Goal: Task Accomplishment & Management: Use online tool/utility

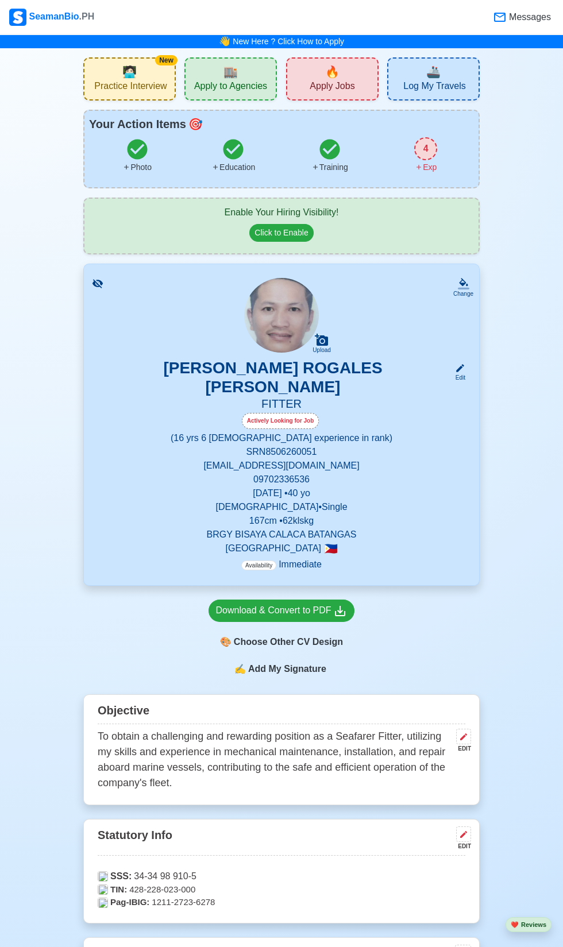
click at [330, 74] on span "🔥" at bounding box center [332, 71] width 14 height 17
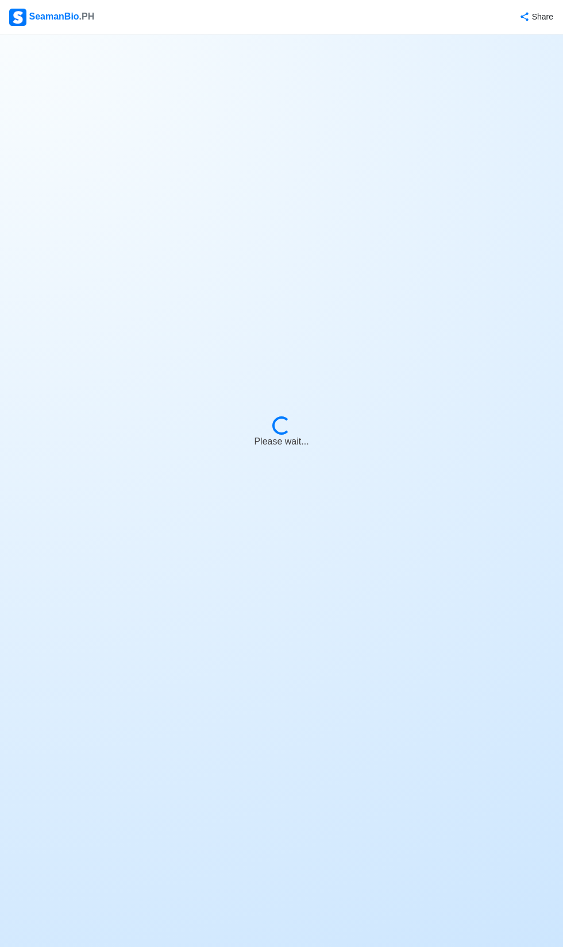
select select "Fitter"
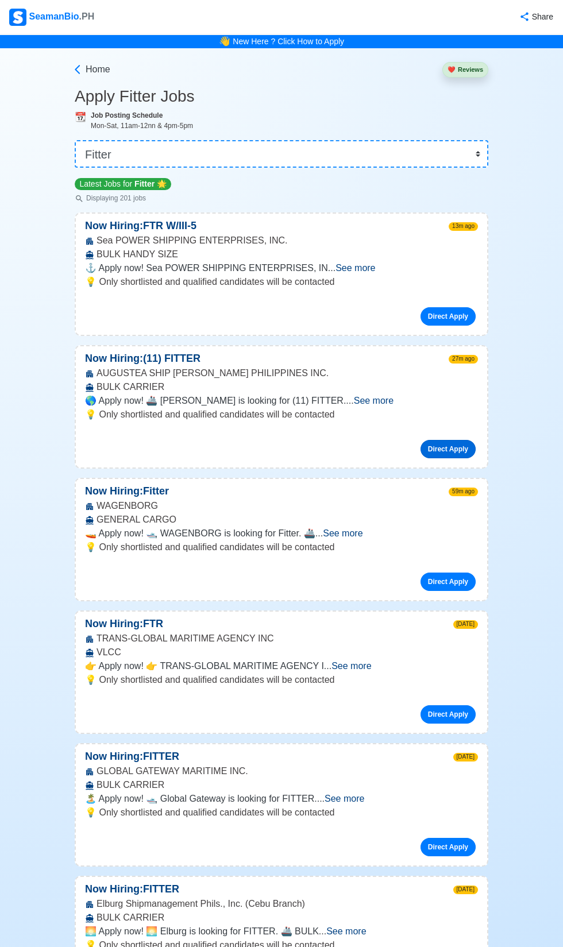
click at [441, 458] on link "Direct Apply" at bounding box center [448, 449] width 55 height 18
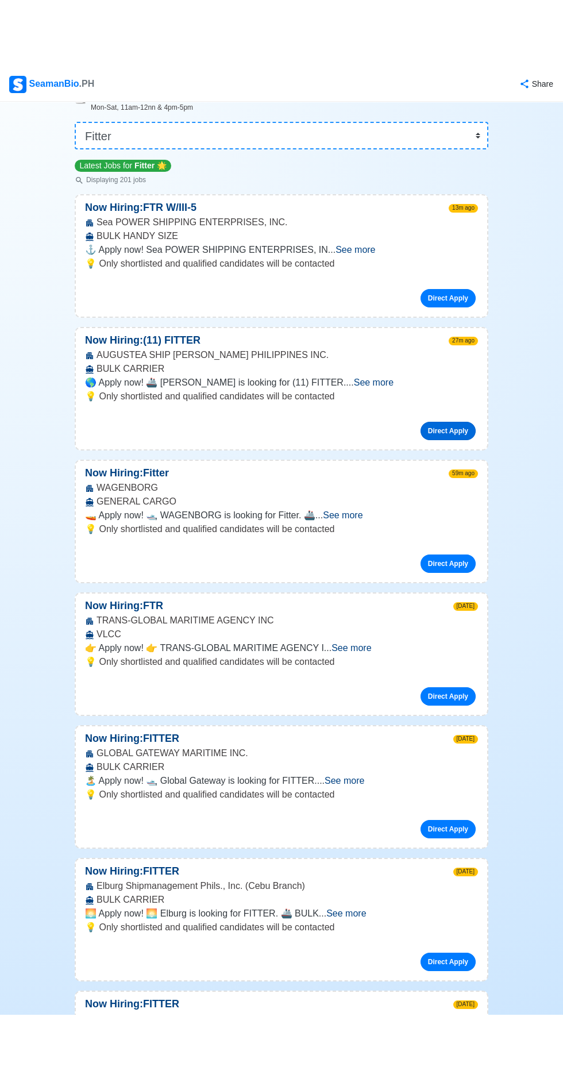
scroll to position [87, 0]
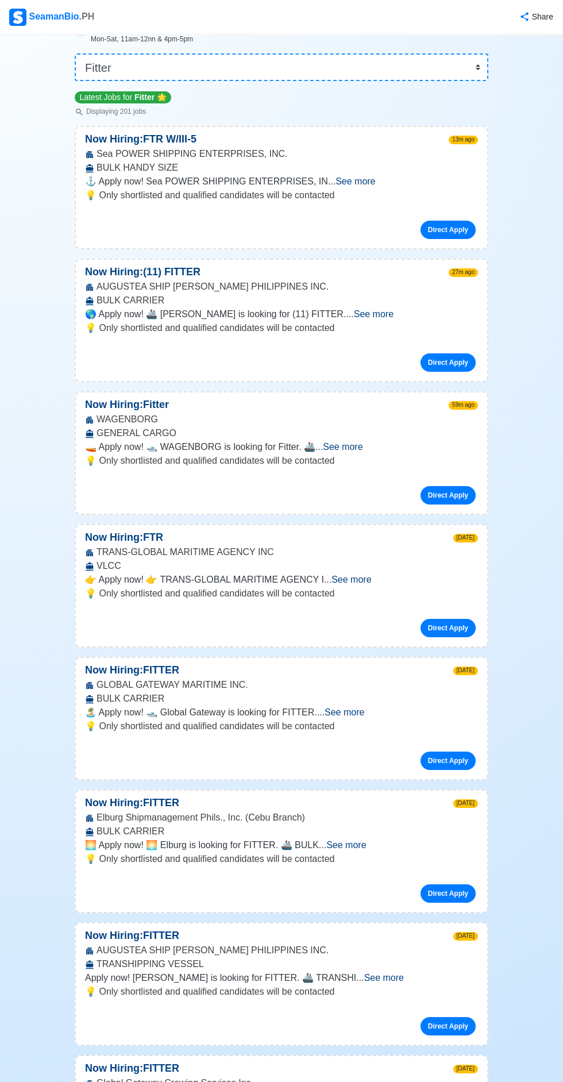
click at [363, 452] on span "See more" at bounding box center [343, 447] width 40 height 10
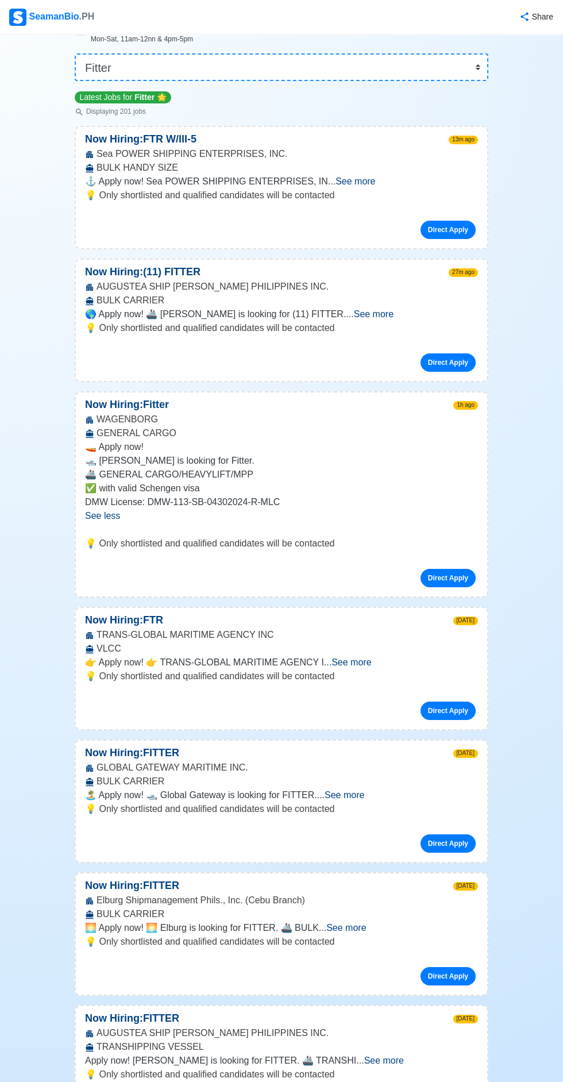
click at [394, 319] on span "See more" at bounding box center [374, 314] width 40 height 10
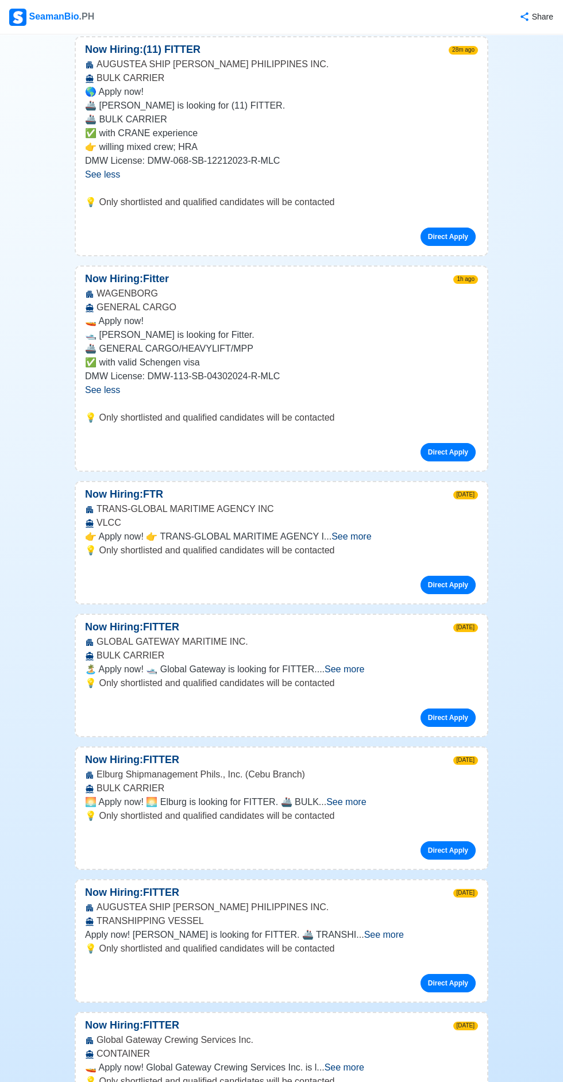
scroll to position [311, 0]
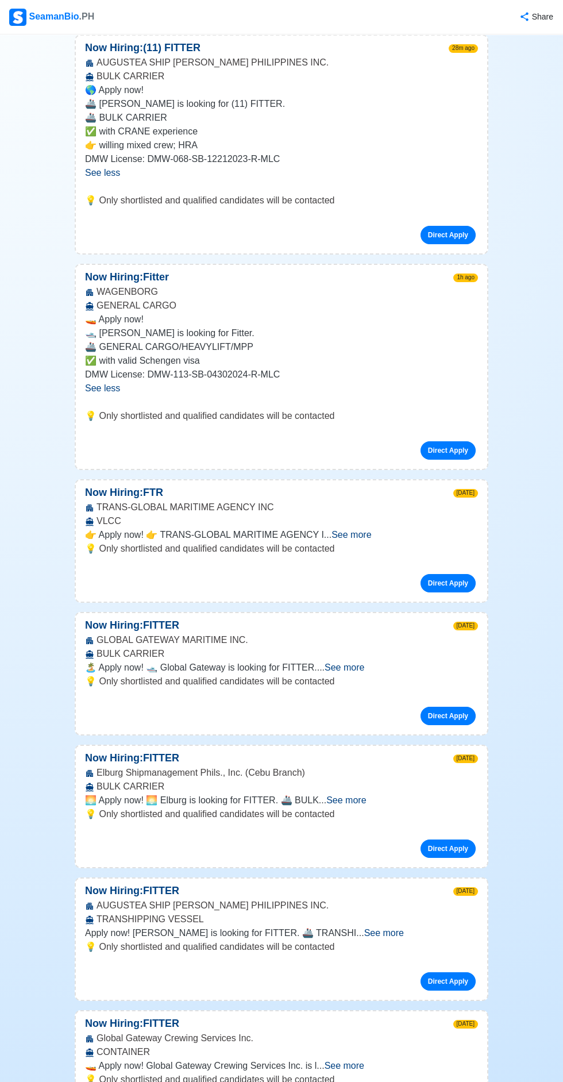
click at [371, 540] on span "See more" at bounding box center [352, 535] width 40 height 10
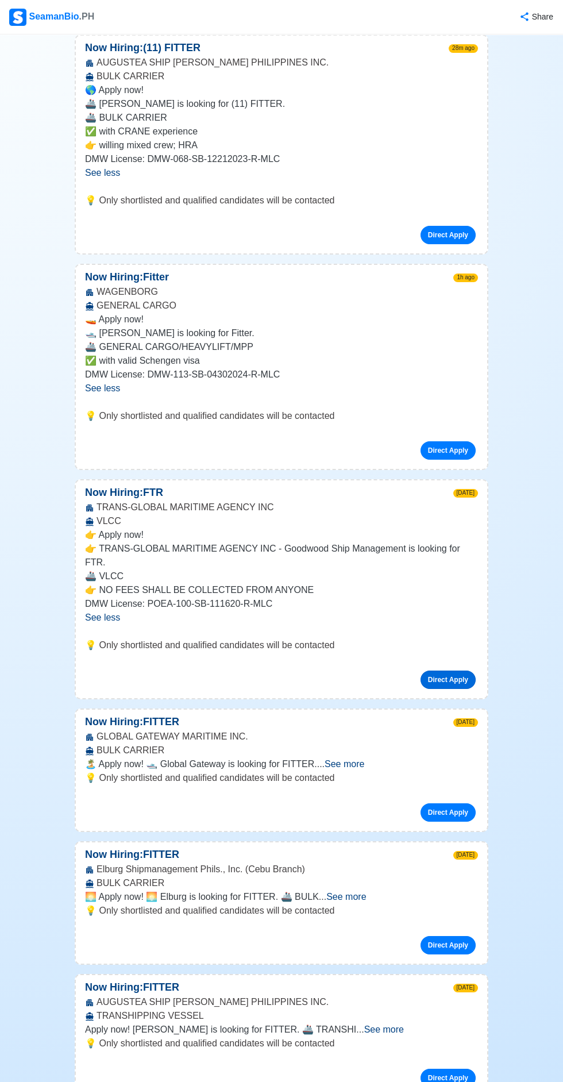
click at [452, 689] on link "Direct Apply" at bounding box center [448, 680] width 55 height 18
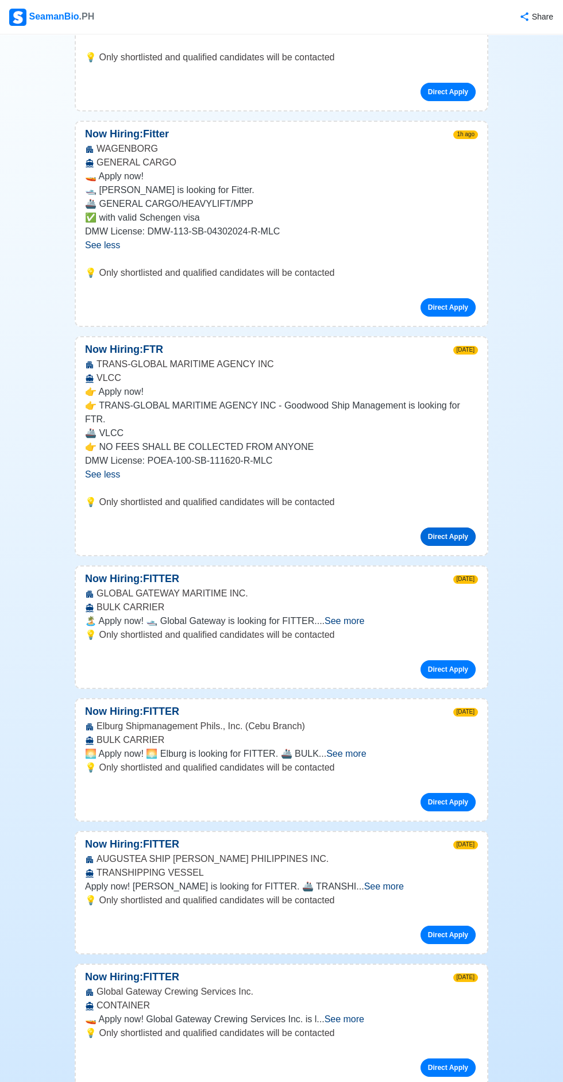
scroll to position [474, 0]
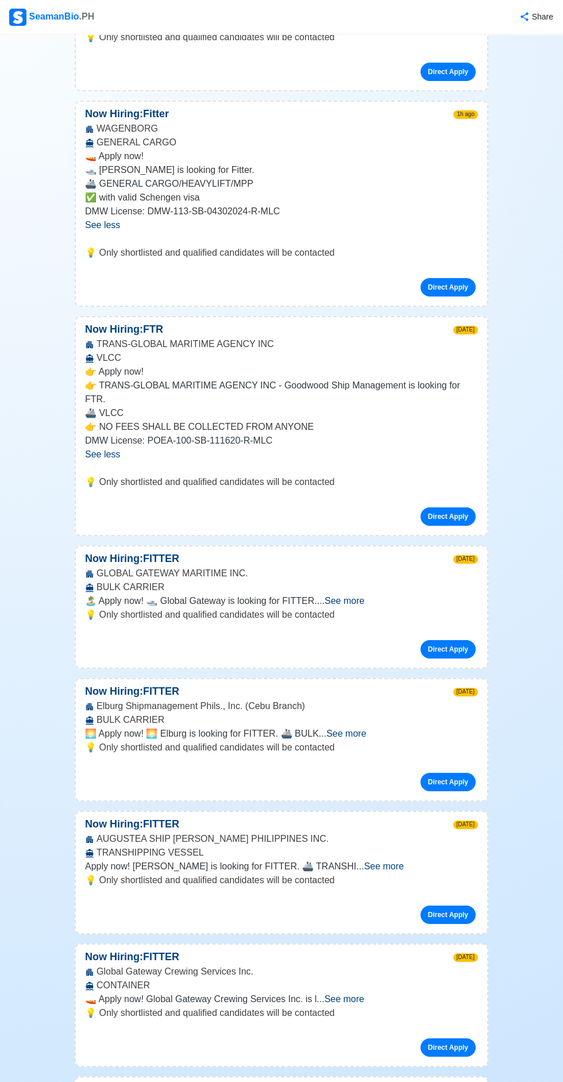
click at [364, 606] on span "See more" at bounding box center [345, 601] width 40 height 10
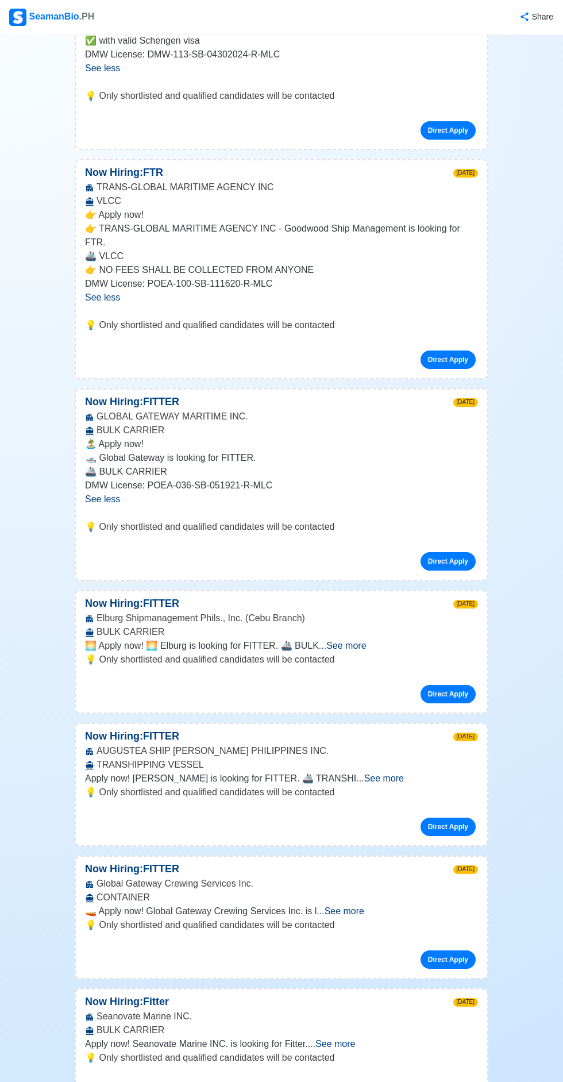
scroll to position [637, 0]
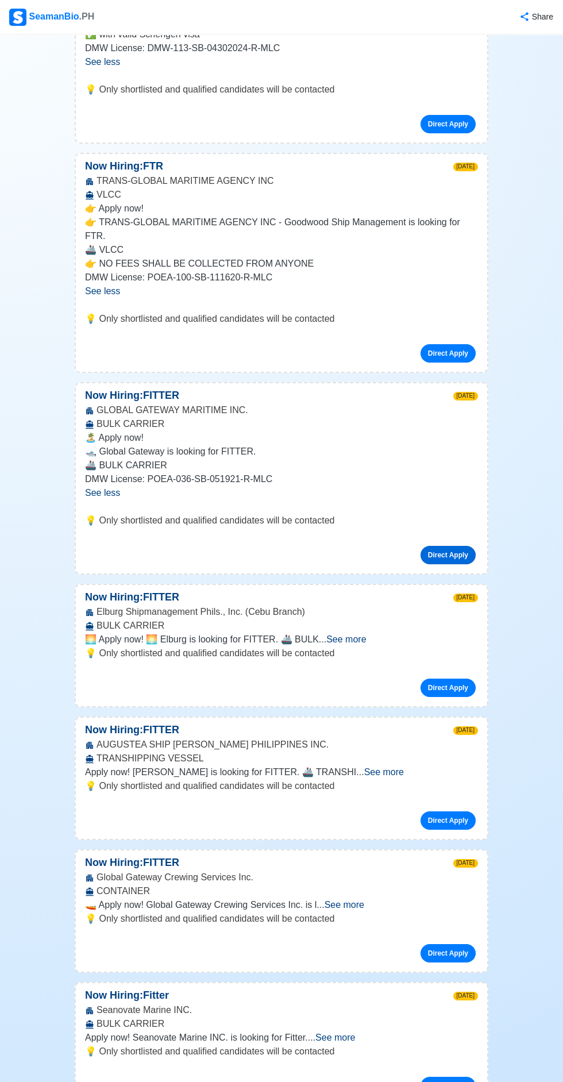
click at [456, 564] on link "Direct Apply" at bounding box center [448, 555] width 55 height 18
